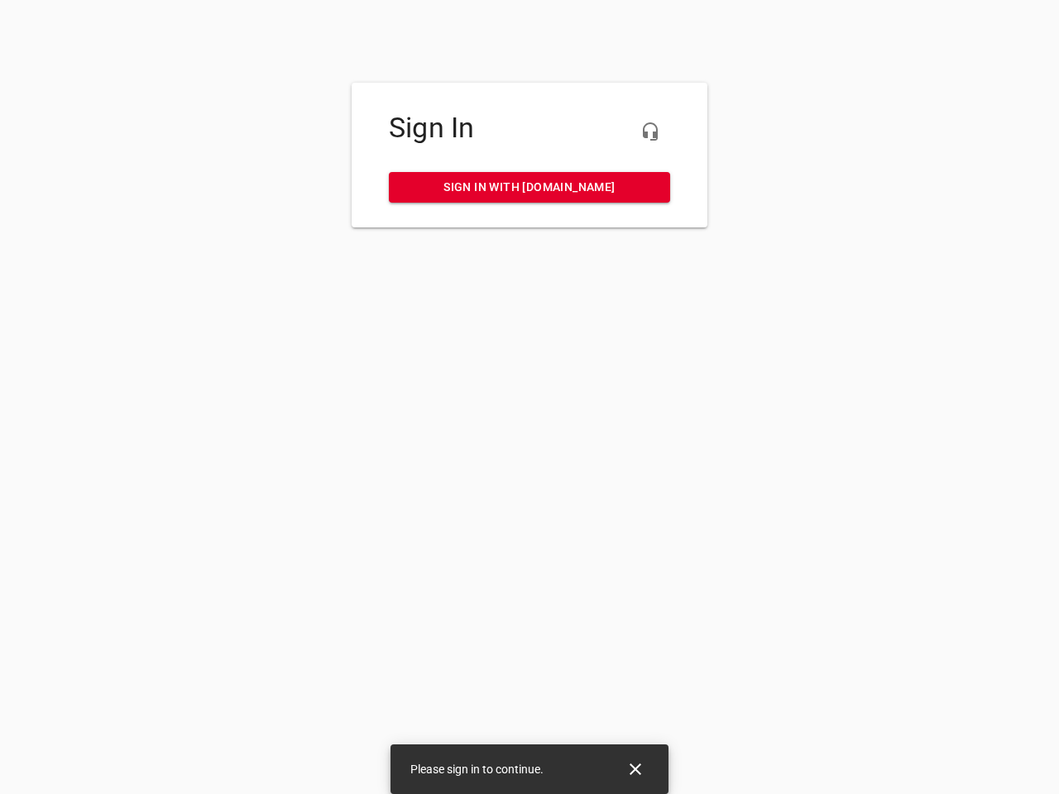
click at [650, 132] on icon "button" at bounding box center [650, 132] width 20 height 20
click at [635, 769] on icon "Close" at bounding box center [636, 770] width 12 height 12
